Goal: Task Accomplishment & Management: Manage account settings

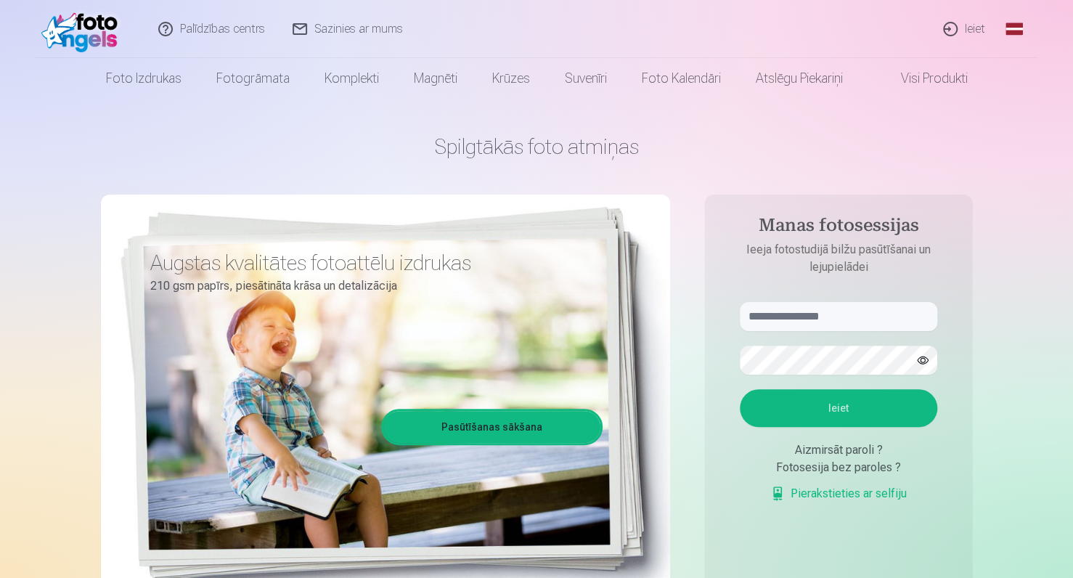
click at [970, 24] on link "Ieiet" at bounding box center [965, 29] width 70 height 58
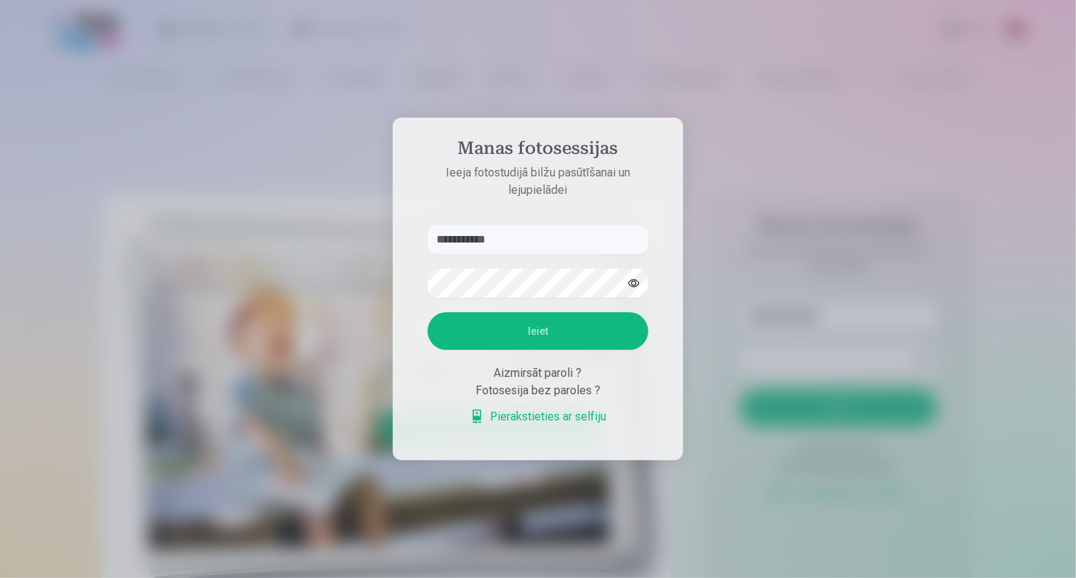
type input "**********"
click at [560, 340] on button "Ieiet" at bounding box center [538, 331] width 221 height 38
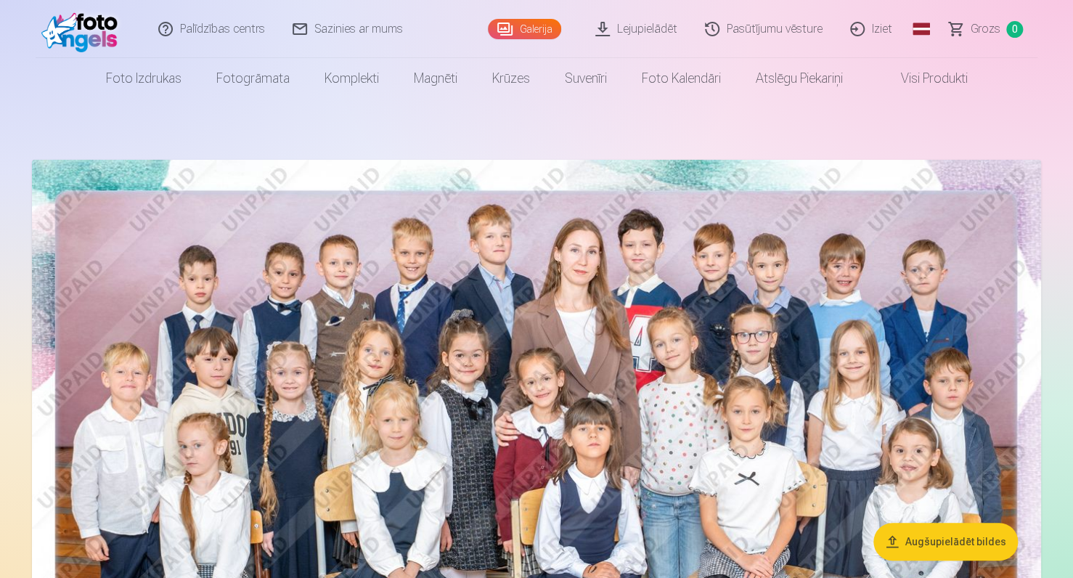
click at [876, 30] on link "Iziet" at bounding box center [872, 29] width 70 height 58
